Goal: Transaction & Acquisition: Purchase product/service

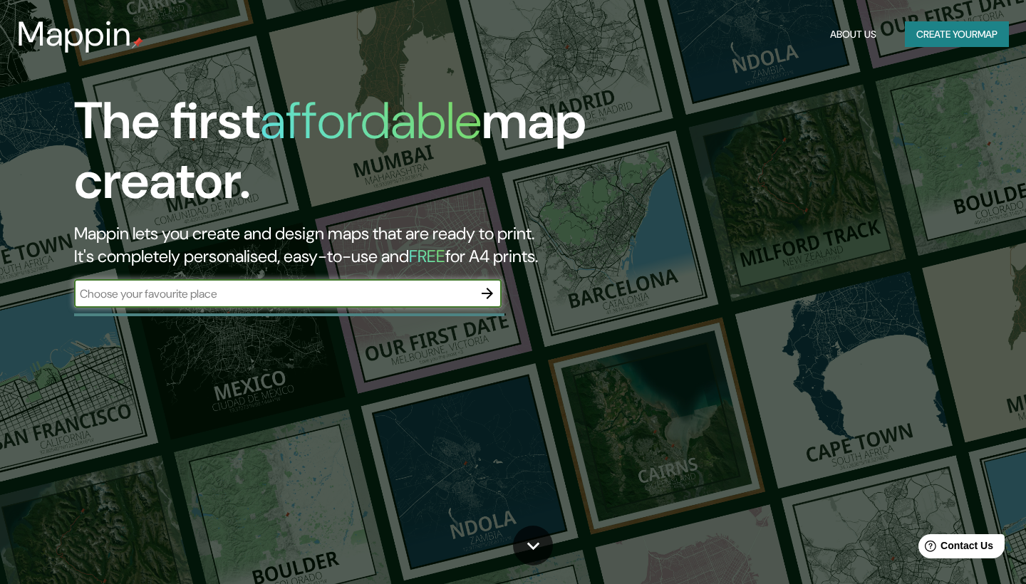
click at [335, 287] on input "text" at bounding box center [273, 294] width 399 height 16
paste input "[GEOGRAPHIC_DATA] 51 - skatepark, climbing wall & boxing gym"
type input "[GEOGRAPHIC_DATA] 51 - skatepark, climbing wall & boxing gym"
click at [494, 299] on icon "button" at bounding box center [487, 293] width 17 height 17
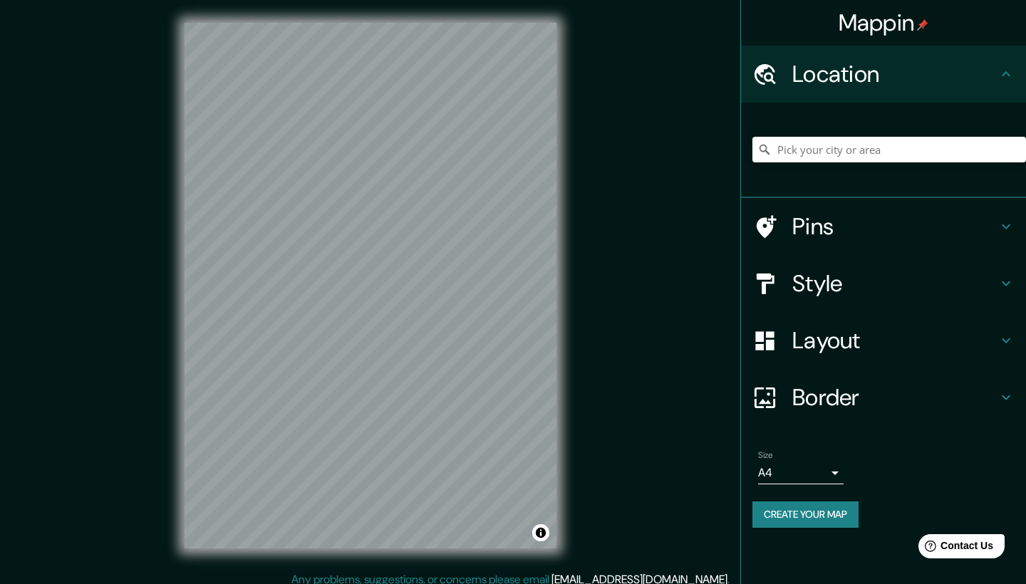
click at [911, 222] on h4 "Pins" at bounding box center [894, 226] width 205 height 28
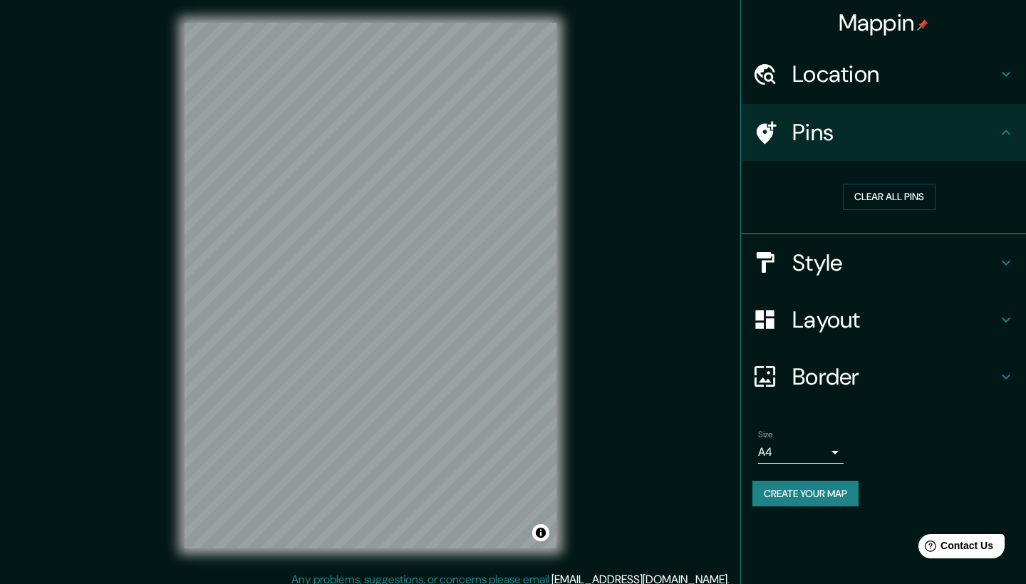
click at [954, 81] on h4 "Location" at bounding box center [894, 74] width 205 height 28
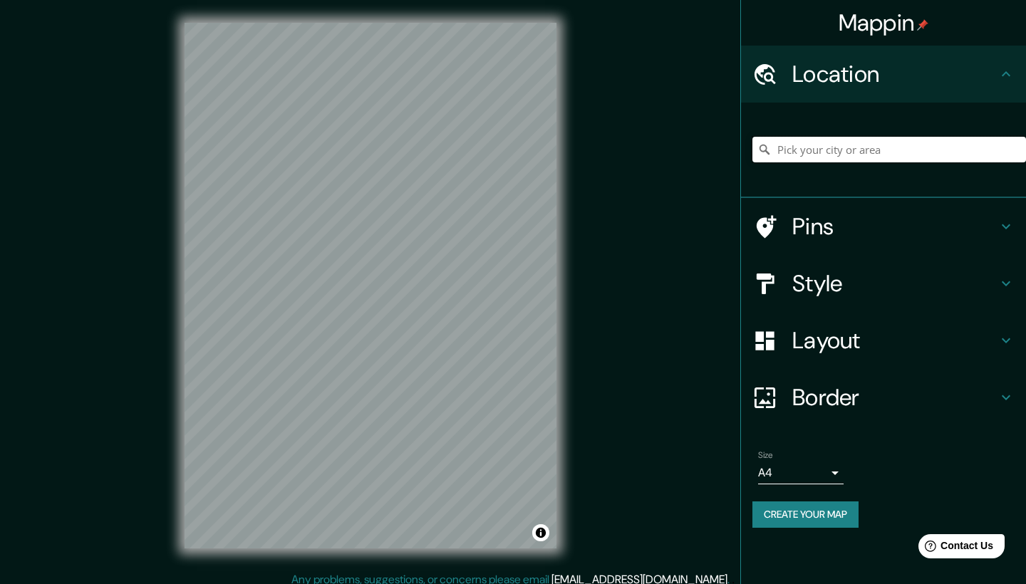
click at [831, 156] on input "Pick your city or area" at bounding box center [889, 150] width 274 height 26
paste input "[GEOGRAPHIC_DATA] 51 - skatepark, climbing wall & boxing gym"
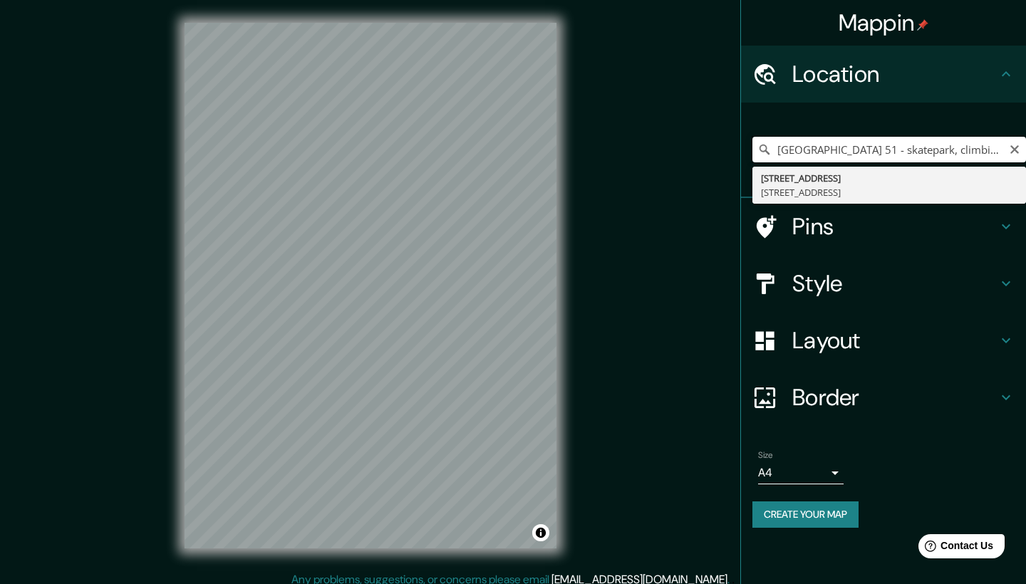
type input "[STREET_ADDRESS]"
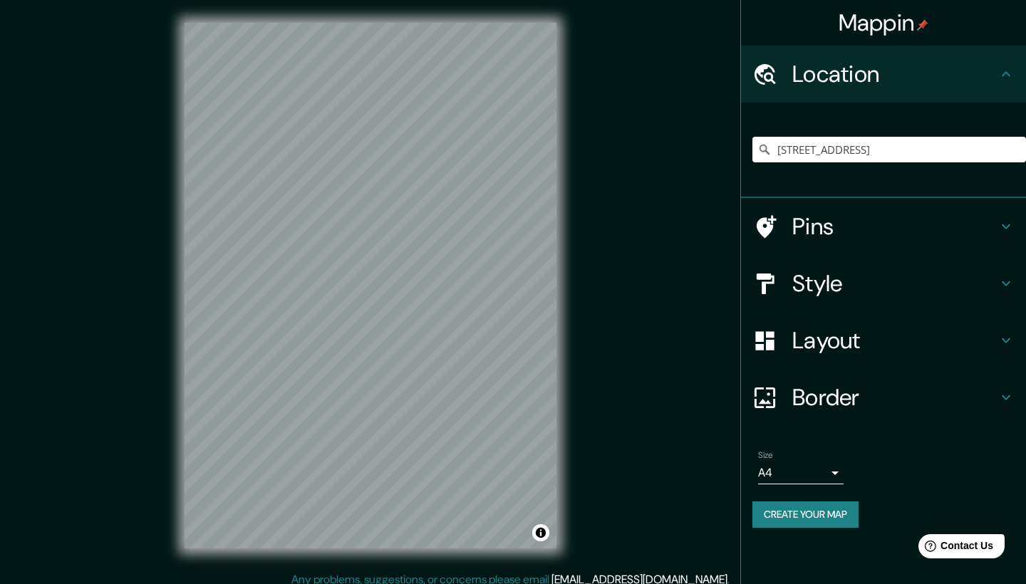
click at [900, 213] on h4 "Pins" at bounding box center [894, 226] width 205 height 28
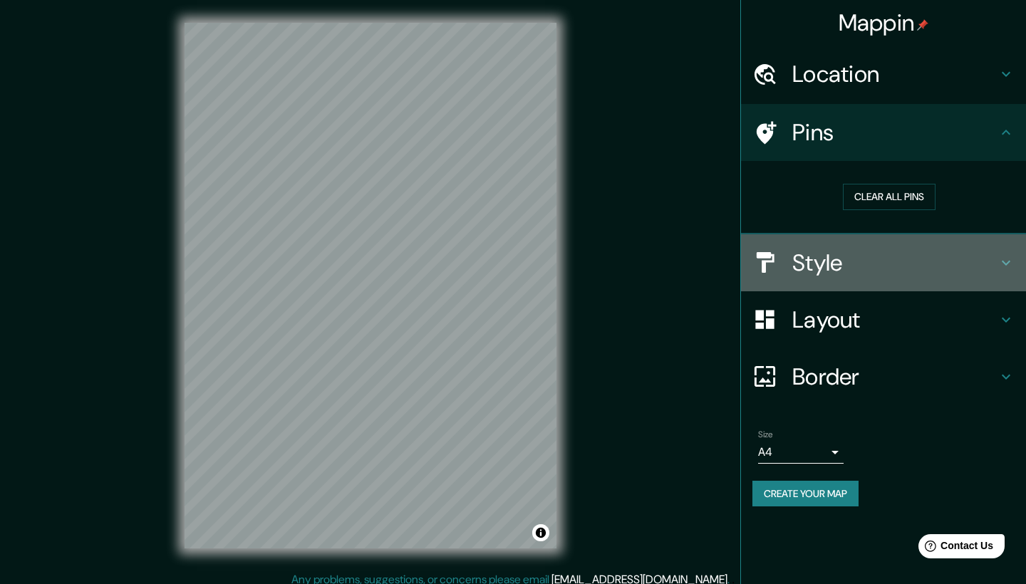
click at [883, 259] on h4 "Style" at bounding box center [894, 263] width 205 height 28
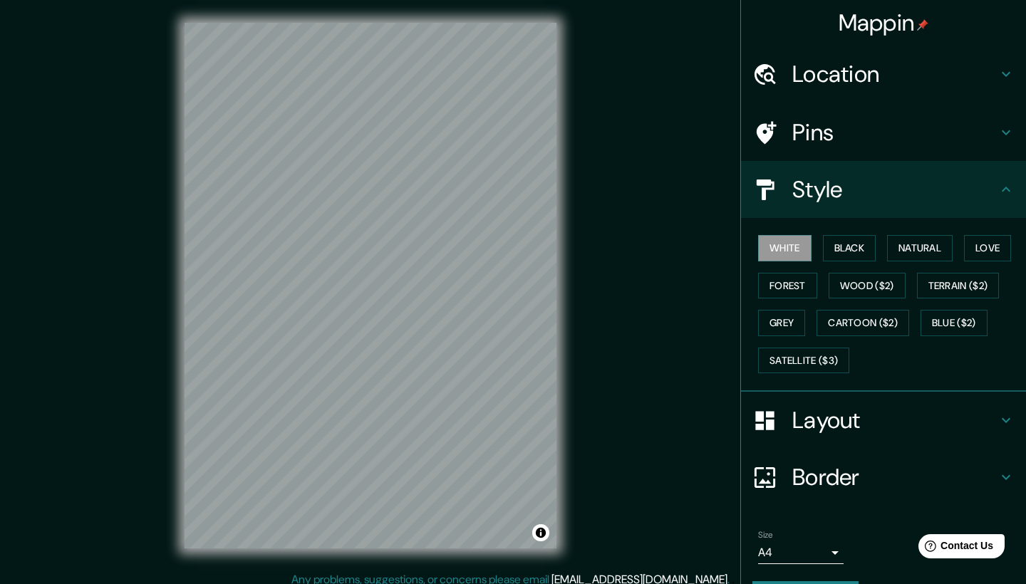
click at [861, 259] on div "White Black Natural Love Forest Wood ($2) Terrain ($2) Grey Cartoon ($2) Blue (…" at bounding box center [889, 304] width 274 height 150
click at [863, 249] on button "Black" at bounding box center [849, 248] width 53 height 26
click at [908, 252] on button "Natural" at bounding box center [920, 248] width 66 height 26
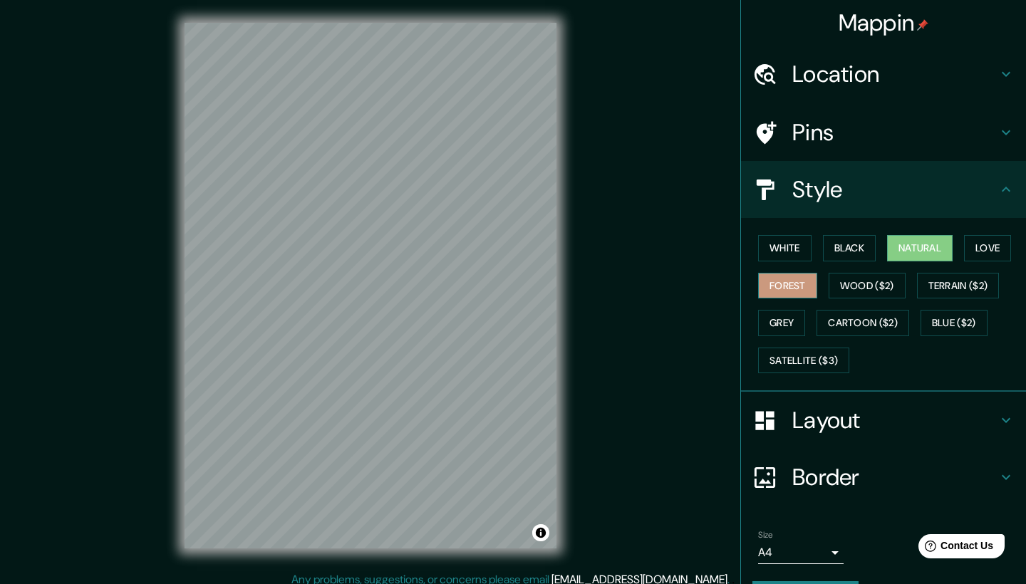
click at [811, 294] on button "Forest" at bounding box center [787, 286] width 59 height 26
click at [997, 276] on button "Terrain ($2)" at bounding box center [958, 286] width 83 height 26
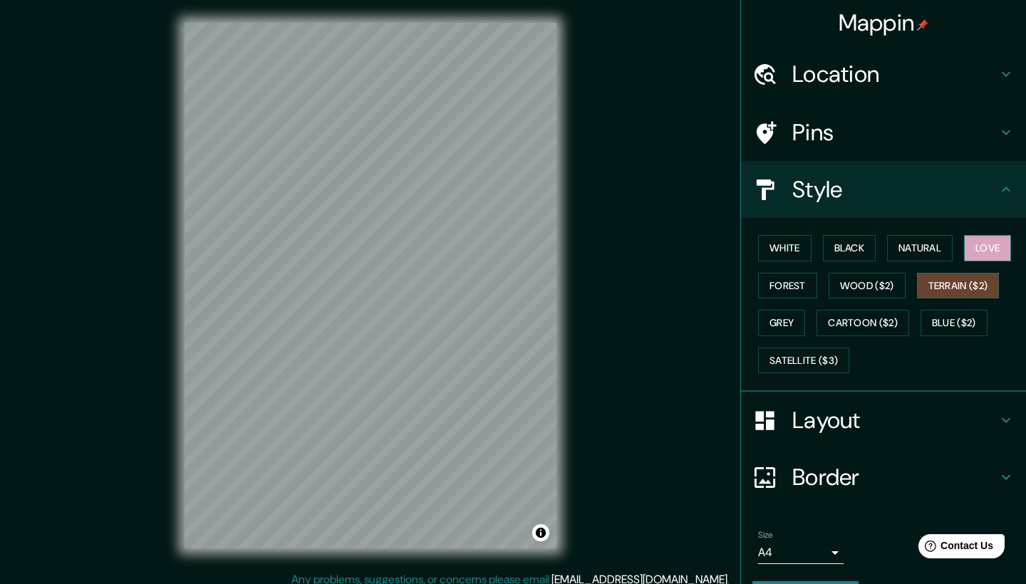
click at [992, 246] on button "Love" at bounding box center [987, 248] width 47 height 26
click at [963, 291] on button "Terrain ($2)" at bounding box center [958, 286] width 83 height 26
click at [763, 328] on button "Grey" at bounding box center [781, 323] width 47 height 26
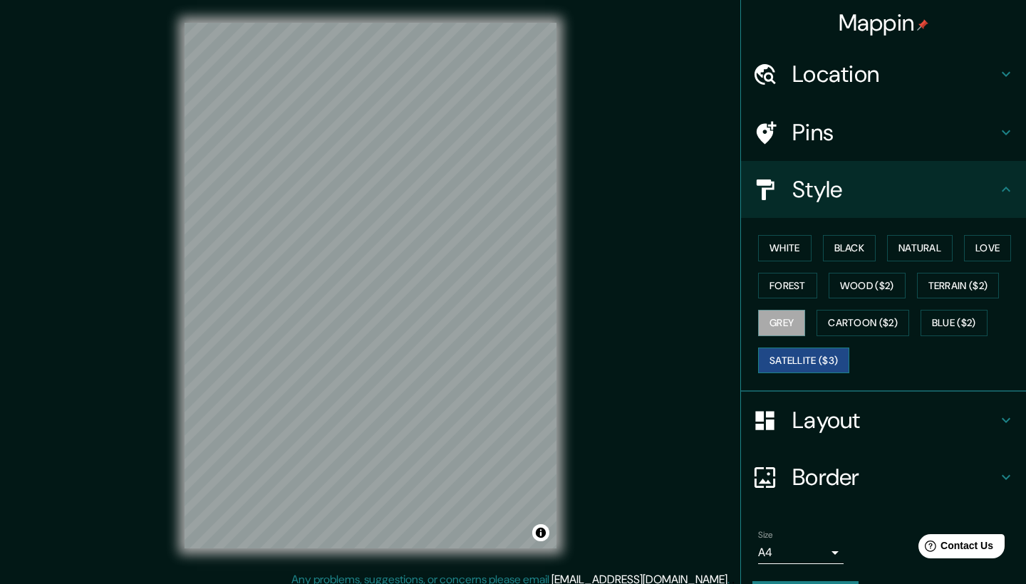
click at [787, 348] on button "Satellite ($3)" at bounding box center [803, 361] width 91 height 26
click at [888, 310] on button "Cartoon ($2)" at bounding box center [862, 323] width 93 height 26
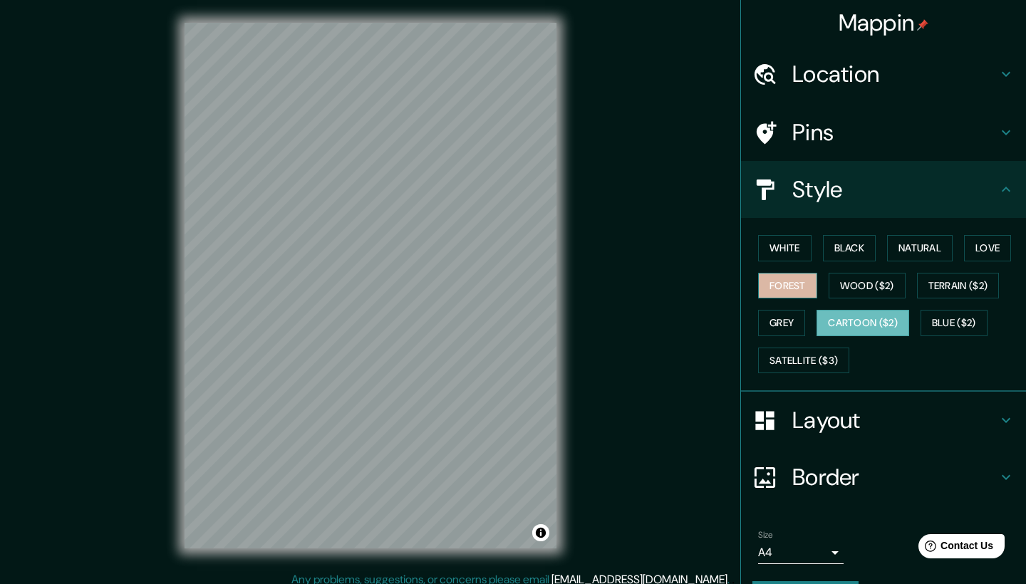
click at [799, 279] on button "Forest" at bounding box center [787, 286] width 59 height 26
click at [935, 313] on button "Blue ($2)" at bounding box center [953, 323] width 67 height 26
